Goal: Information Seeking & Learning: Understand process/instructions

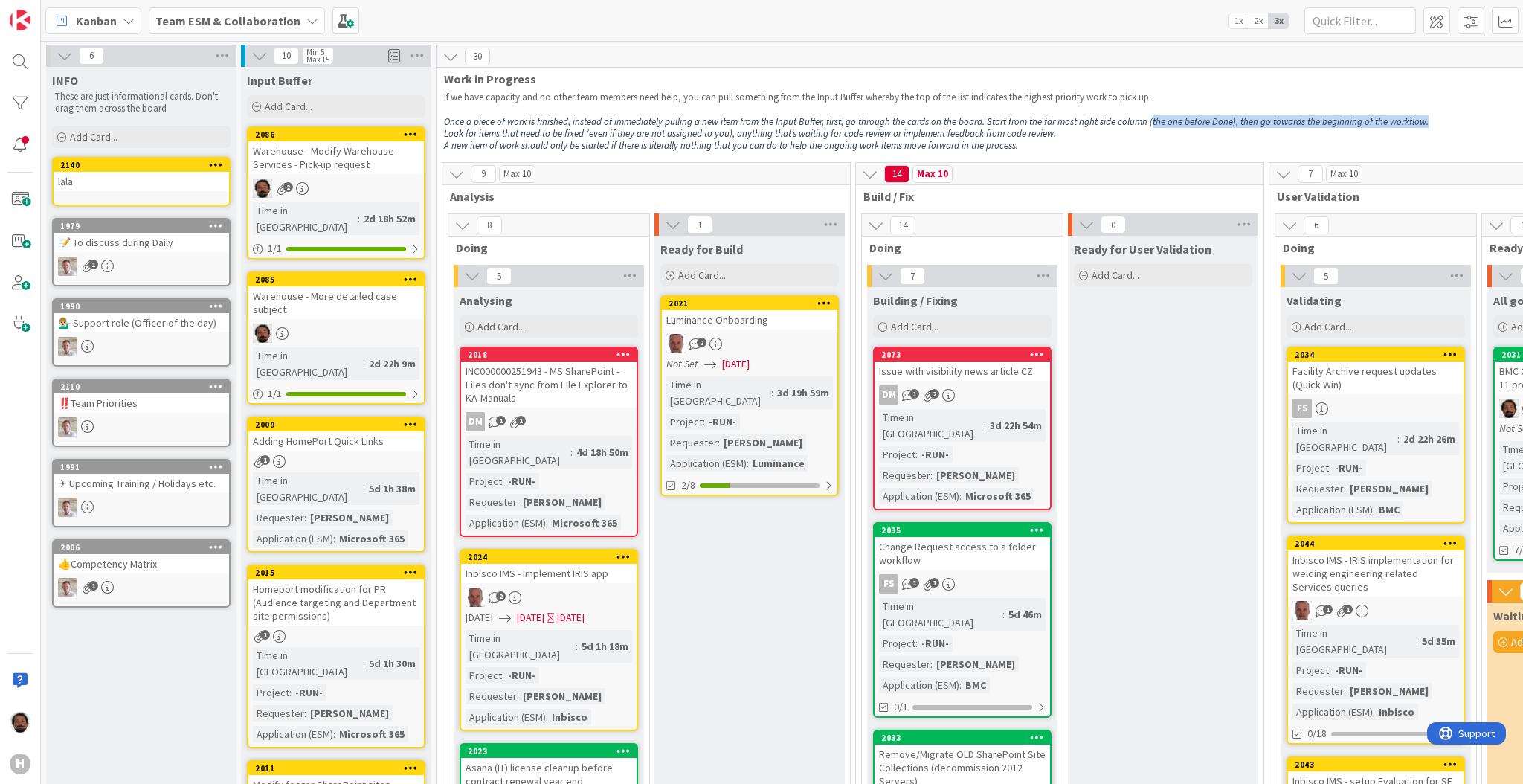
drag, startPoint x: 1146, startPoint y: 123, endPoint x: 1422, endPoint y: 126, distance: 276.0
click at [1422, 126] on p "Once a piece of work is finished, instead of immediately pulling a new item fro…" at bounding box center [1219, 122] width 1550 height 12
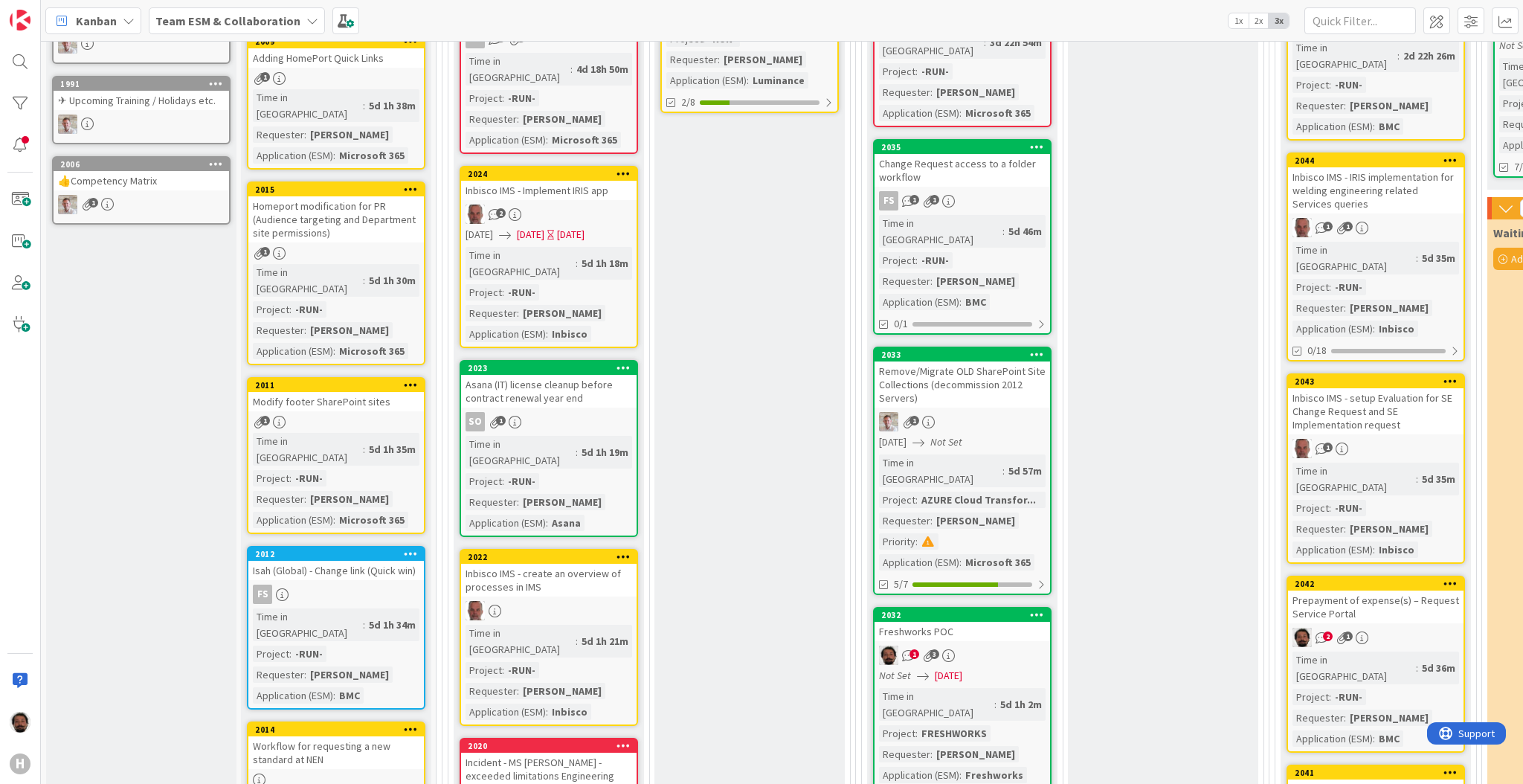
scroll to position [383, 0]
